Goal: Task Accomplishment & Management: Complete application form

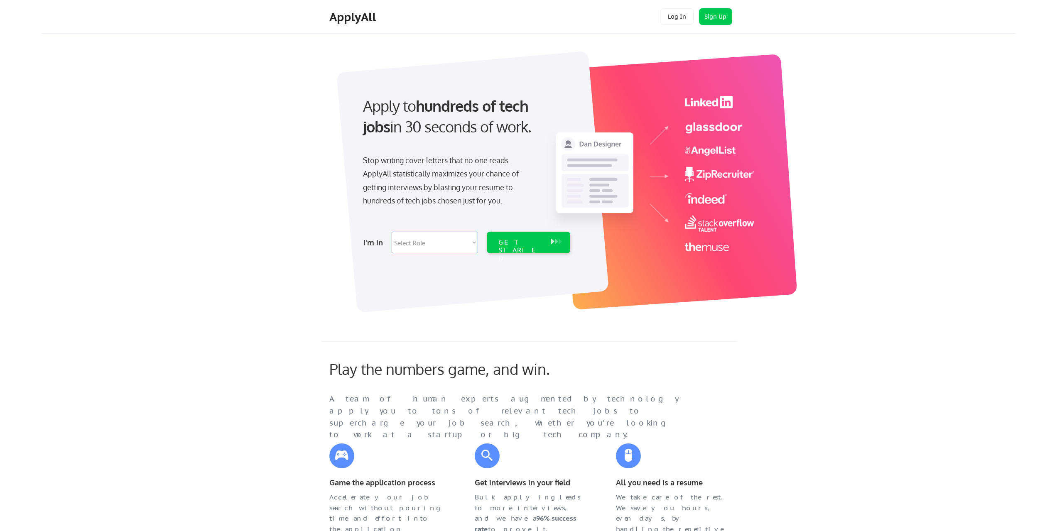
click at [152, 31] on div "ApplyAll Log In Sign Up Log Out" at bounding box center [529, 17] width 974 height 34
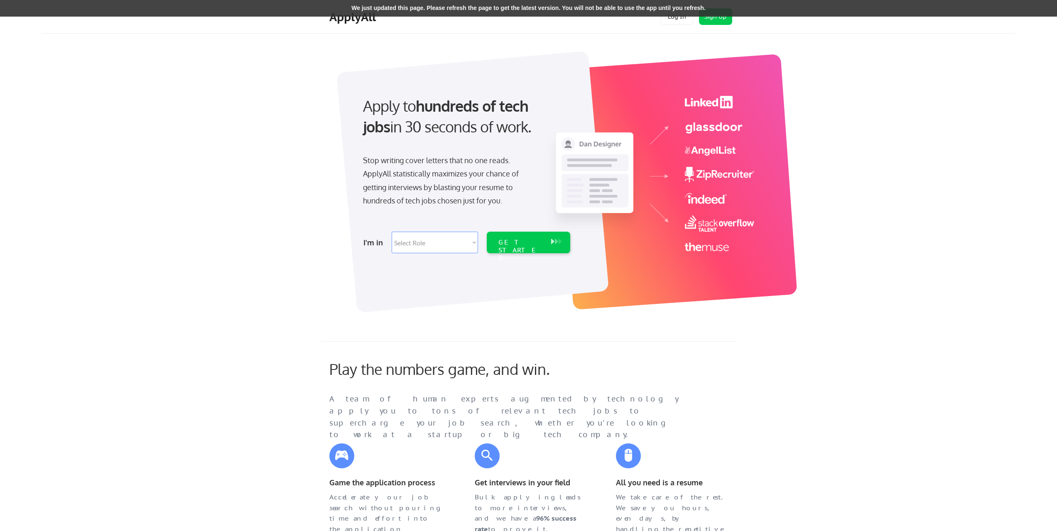
click at [454, 238] on select "Select Role Software Engineering Product Management Customer Success Sales UI/U…" at bounding box center [435, 243] width 86 height 22
select select ""engineering""
click at [392, 232] on select "Select Role Software Engineering Product Management Customer Success Sales UI/U…" at bounding box center [435, 243] width 86 height 22
select select ""engineering""
click at [521, 243] on div "GET STARTED" at bounding box center [520, 250] width 44 height 24
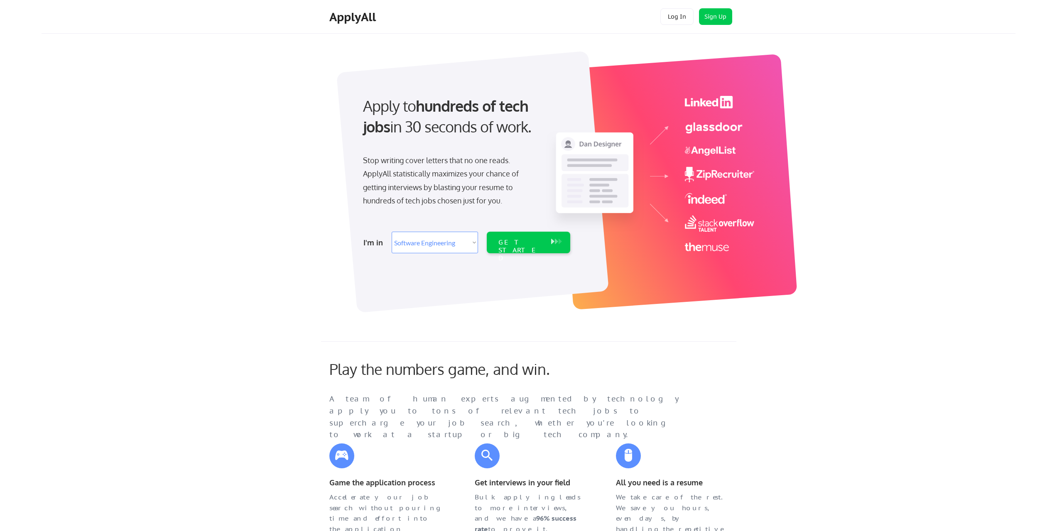
select select ""engineering""
click at [529, 246] on div "GET STARTED" at bounding box center [520, 250] width 44 height 24
